Goal: Information Seeking & Learning: Learn about a topic

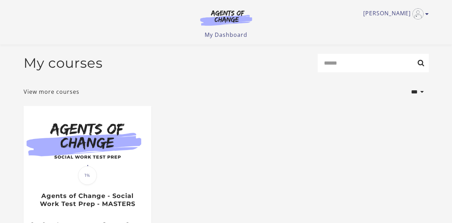
scroll to position [87, 0]
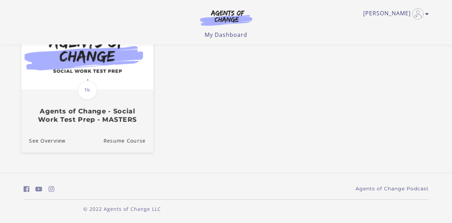
click at [109, 116] on h3 "Agents of Change - Social Work Test Prep - MASTERS" at bounding box center [87, 115] width 117 height 16
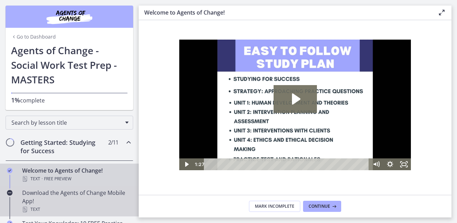
click at [70, 187] on link "Download the Agents of Change Mobile App! Text" at bounding box center [69, 201] width 139 height 31
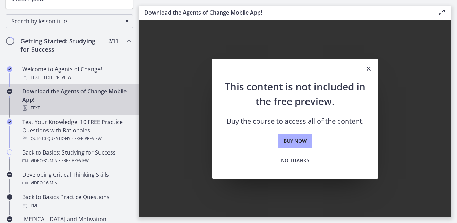
scroll to position [102, 0]
click at [368, 66] on icon "Close" at bounding box center [369, 69] width 8 height 8
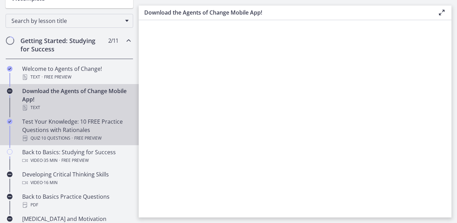
click at [73, 136] on span "·" at bounding box center [72, 138] width 1 height 8
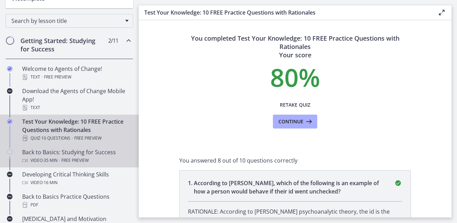
click at [85, 158] on span "Free preview" at bounding box center [74, 160] width 27 height 8
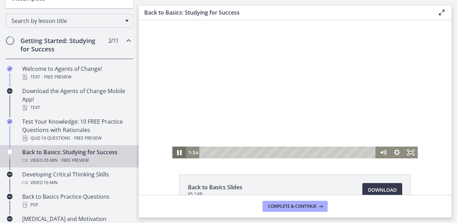
click at [177, 154] on icon "Pause" at bounding box center [179, 153] width 5 height 6
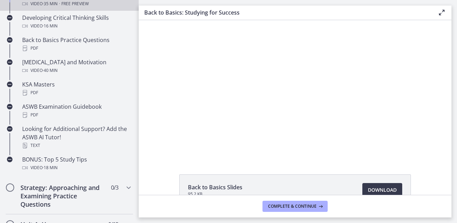
scroll to position [259, 0]
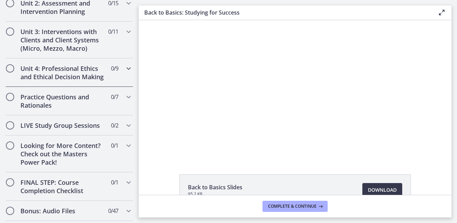
click at [91, 66] on h2 "Unit 4: Professional Ethics and Ethical Decision Making" at bounding box center [62, 72] width 85 height 17
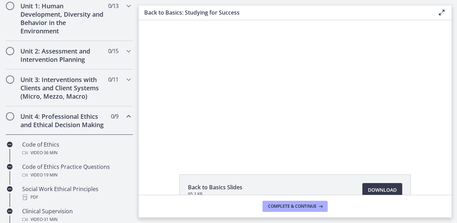
scroll to position [201, 0]
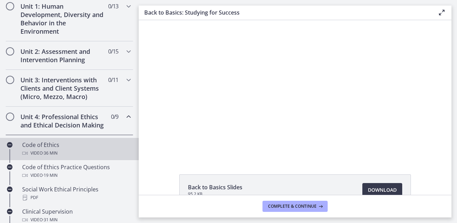
click at [81, 157] on div "Video · 36 min" at bounding box center [76, 153] width 108 height 8
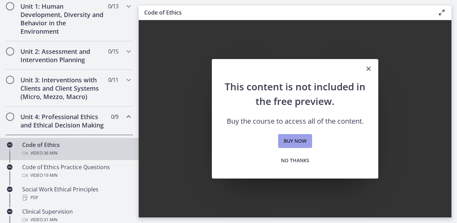
click at [298, 139] on span "Buy now" at bounding box center [295, 141] width 23 height 8
